Goal: Complete application form: Complete application form

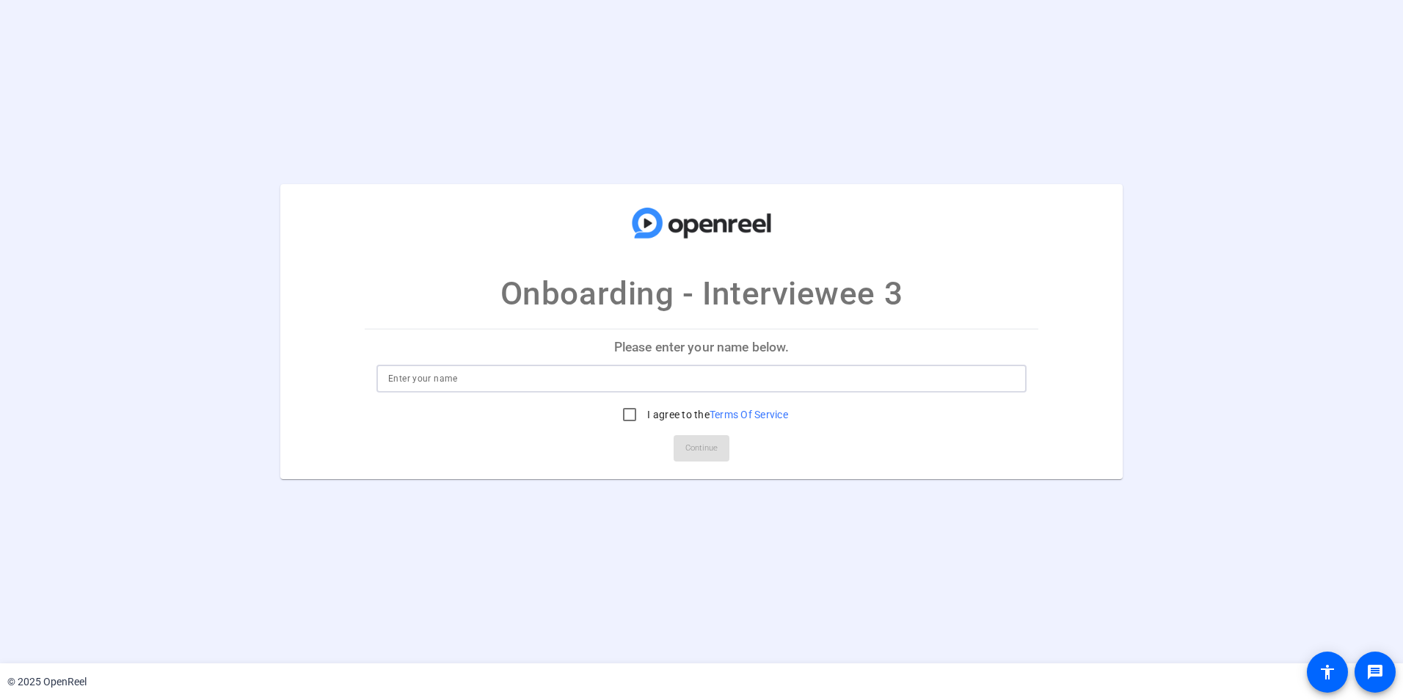
click at [571, 373] on input at bounding box center [701, 379] width 627 height 18
type input "[PERSON_NAME]"
click at [631, 410] on input "I agree to the Terms Of Service" at bounding box center [629, 414] width 29 height 29
checkbox input "true"
click at [694, 448] on span "Continue" at bounding box center [701, 448] width 32 height 22
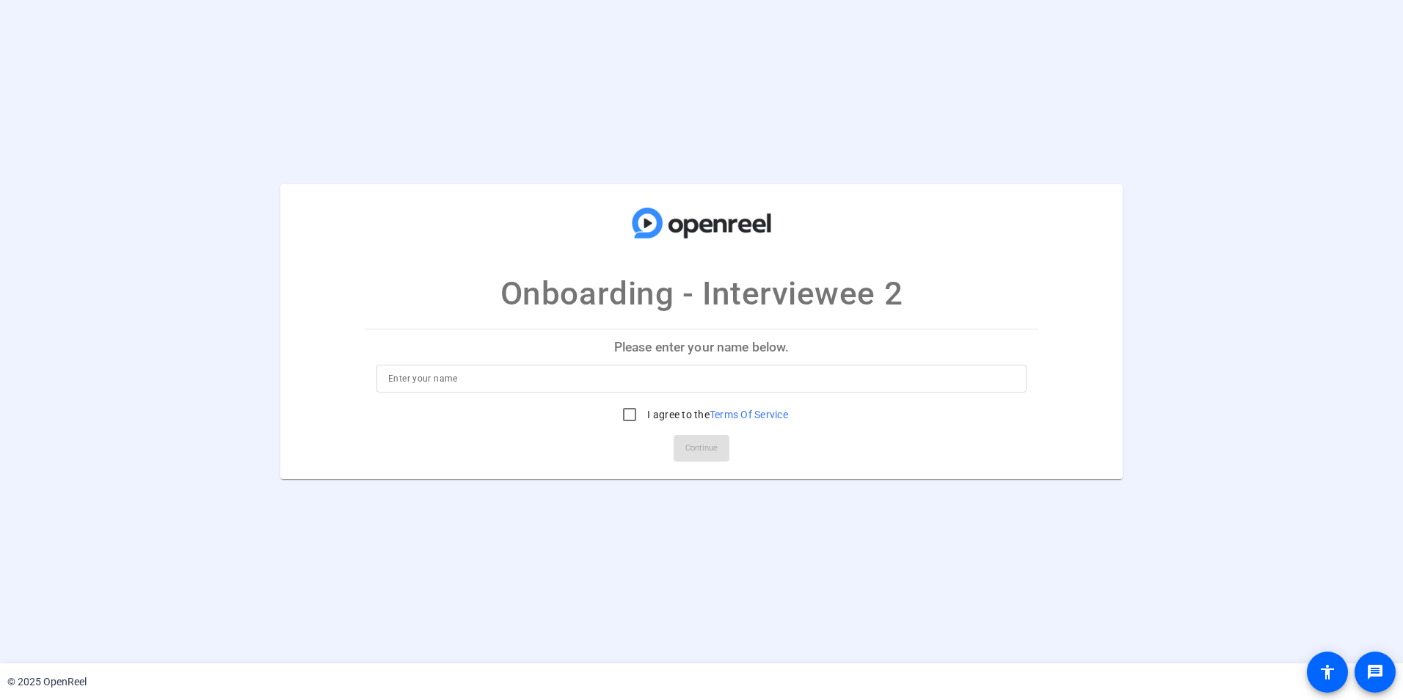
click at [435, 385] on input at bounding box center [701, 379] width 627 height 18
type input "[PERSON_NAME]"
click at [630, 413] on input "I agree to the Terms Of Service" at bounding box center [629, 414] width 29 height 29
checkbox input "true"
click at [683, 444] on span at bounding box center [702, 448] width 56 height 35
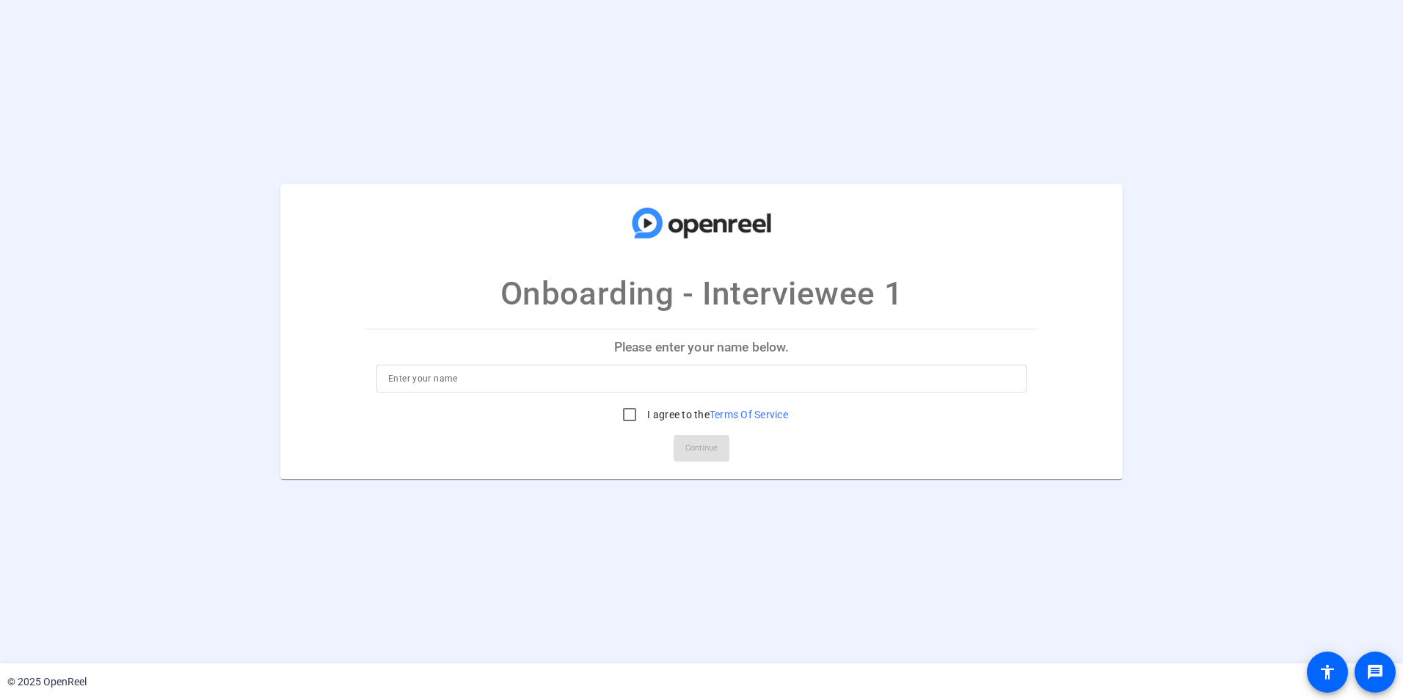
click at [579, 377] on input at bounding box center [701, 379] width 627 height 18
type input "[PERSON_NAME]"
click at [627, 409] on input "I agree to the Terms Of Service" at bounding box center [629, 414] width 29 height 29
checkbox input "true"
click at [683, 442] on span at bounding box center [702, 448] width 56 height 35
